Goal: Transaction & Acquisition: Purchase product/service

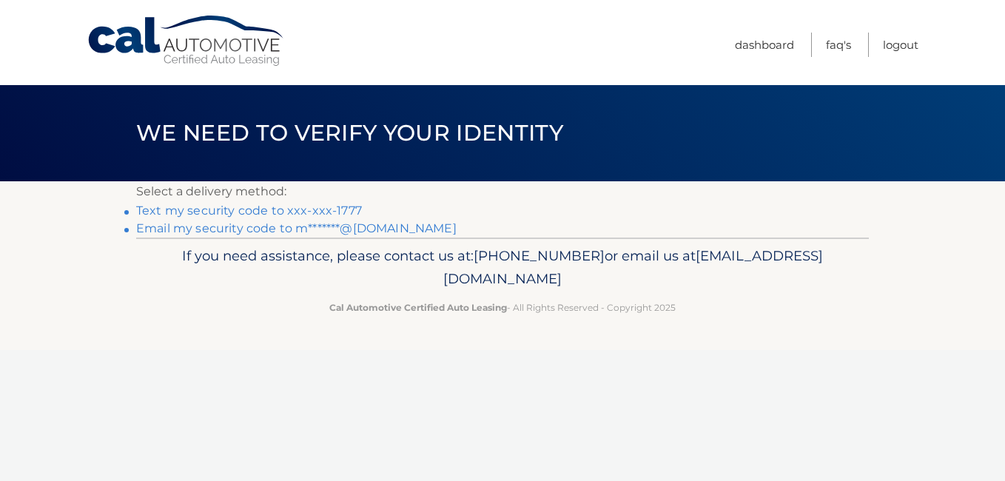
click at [232, 209] on link "Text my security code to xxx-xxx-1777" at bounding box center [249, 211] width 226 height 14
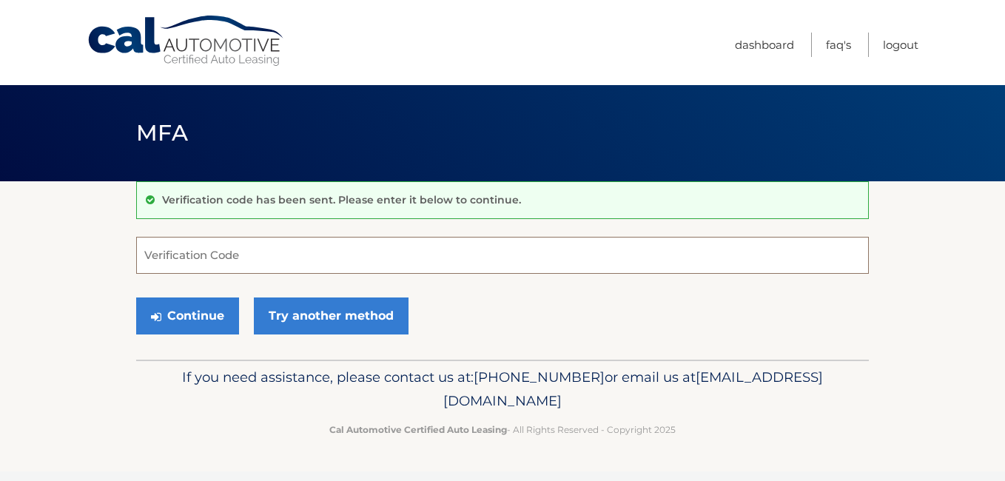
click at [168, 249] on input "Verification Code" at bounding box center [502, 255] width 733 height 37
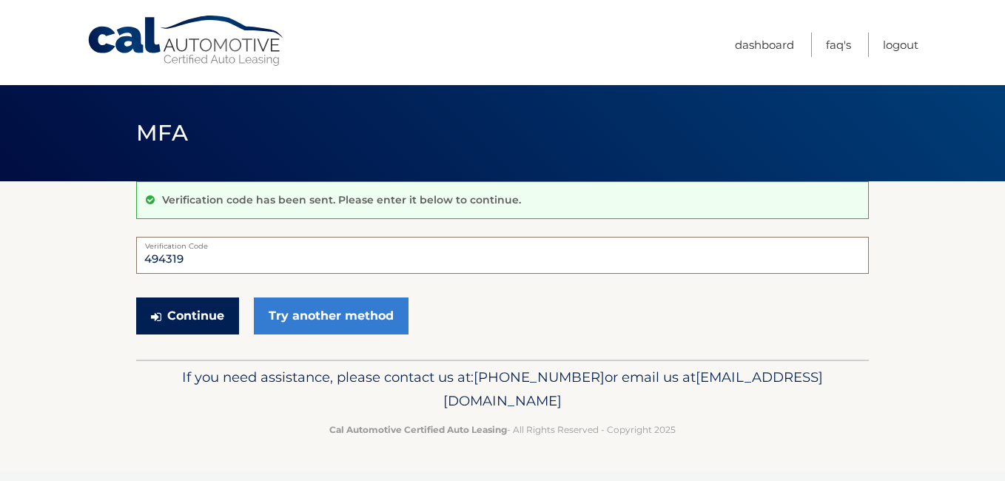
type input "494319"
click at [191, 320] on button "Continue" at bounding box center [187, 316] width 103 height 37
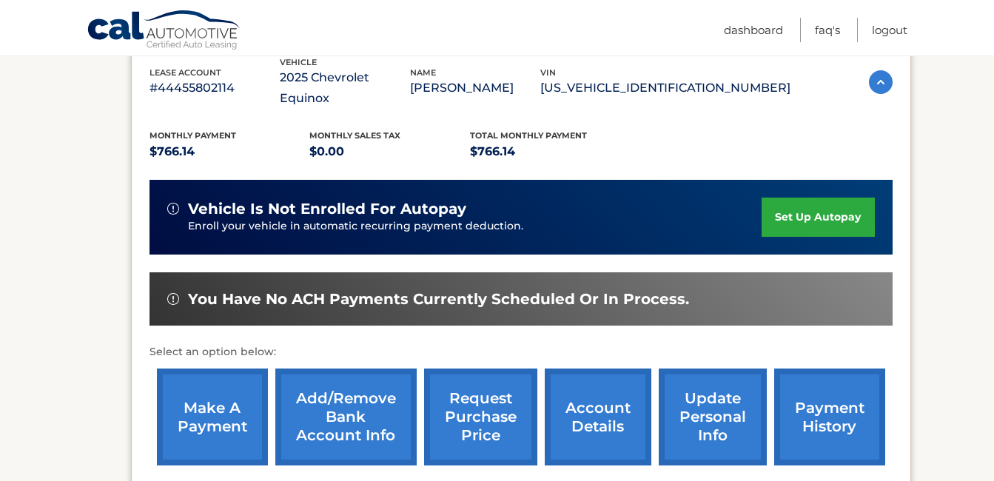
scroll to position [281, 0]
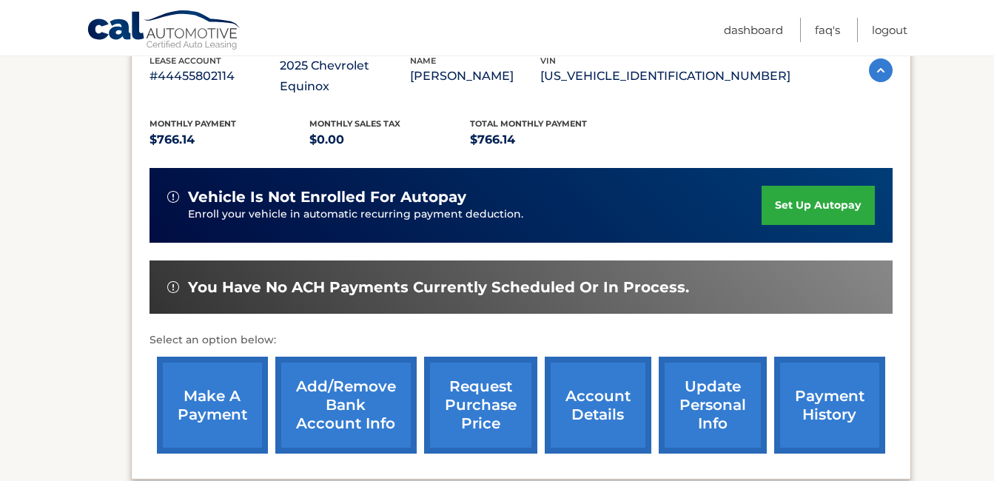
click at [211, 405] on link "make a payment" at bounding box center [212, 405] width 111 height 97
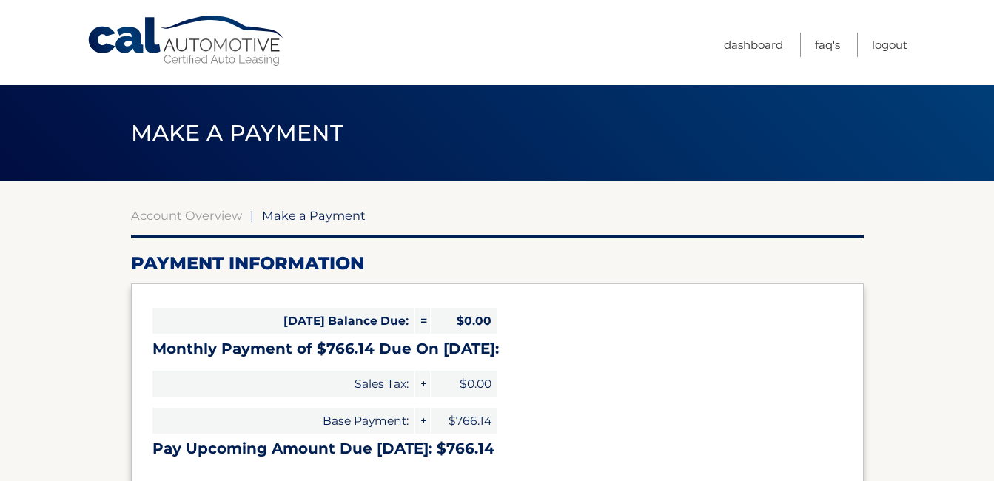
select select "YTk3MWY3MDYtZGRkYi00MGRhLThjZWItMDNkYTBlNDhiMzMz"
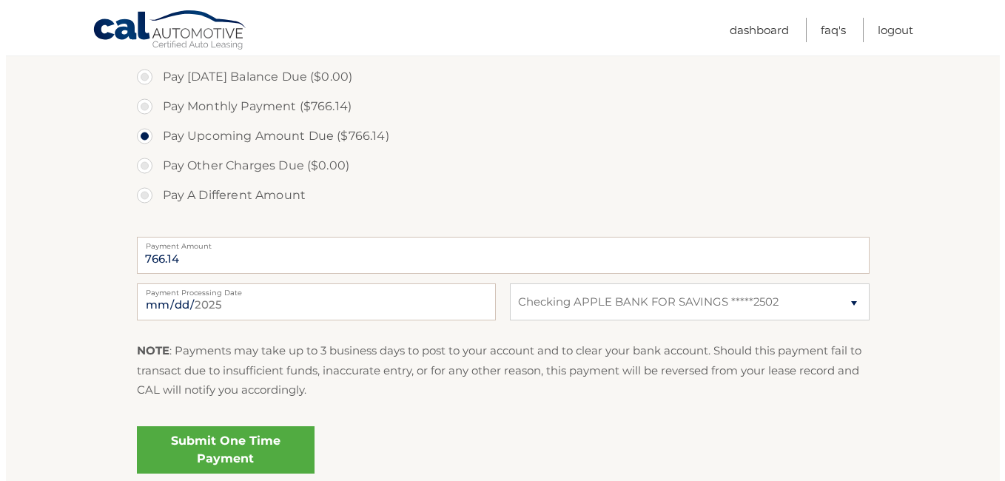
scroll to position [451, 0]
click at [270, 451] on link "Submit One Time Payment" at bounding box center [220, 449] width 178 height 47
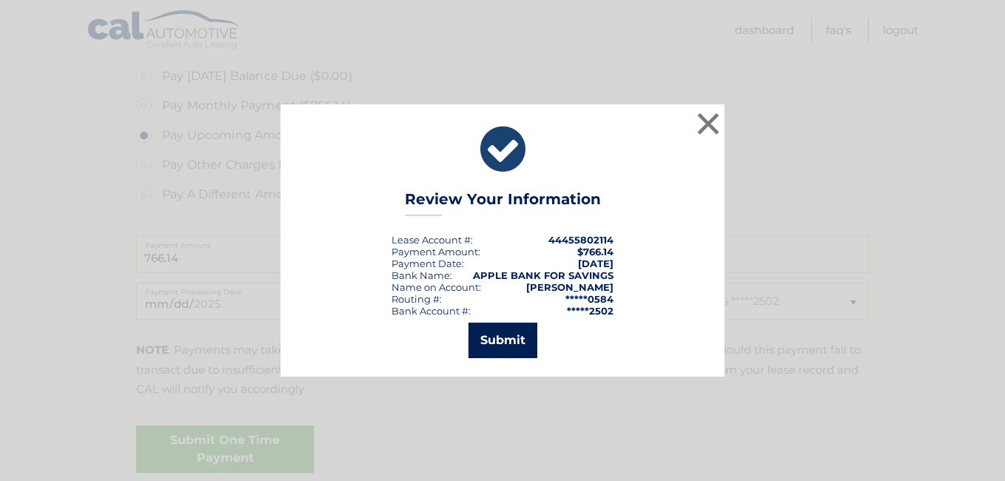
click at [505, 346] on button "Submit" at bounding box center [503, 341] width 69 height 36
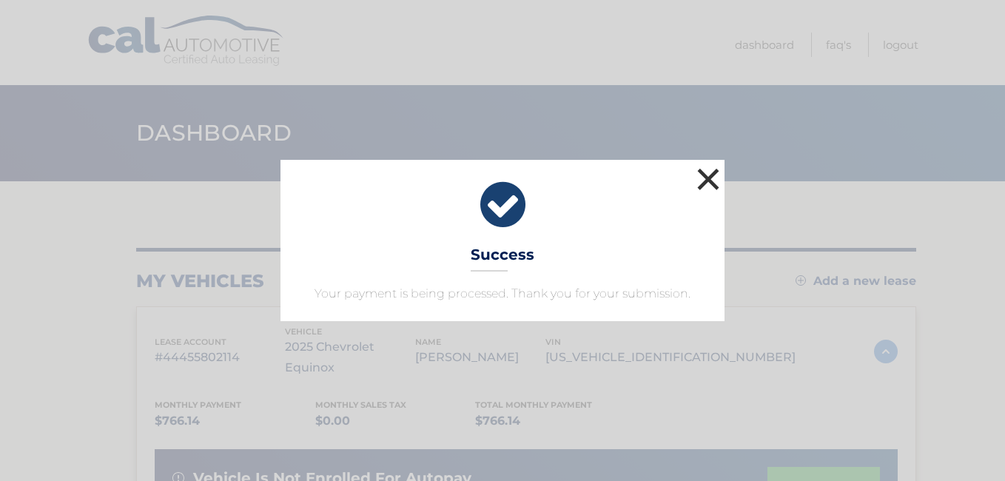
click at [717, 178] on button "×" at bounding box center [709, 179] width 30 height 30
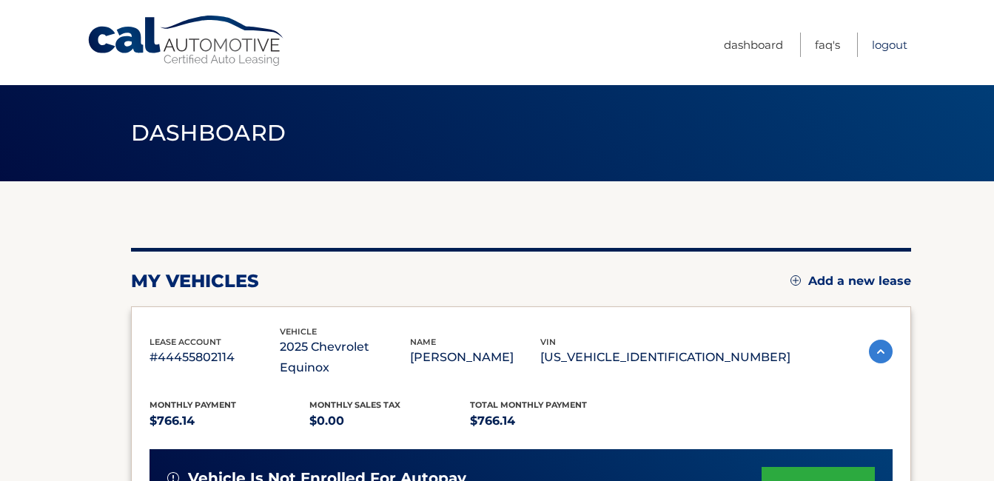
click at [902, 44] on link "Logout" at bounding box center [890, 45] width 36 height 24
